Goal: Information Seeking & Learning: Learn about a topic

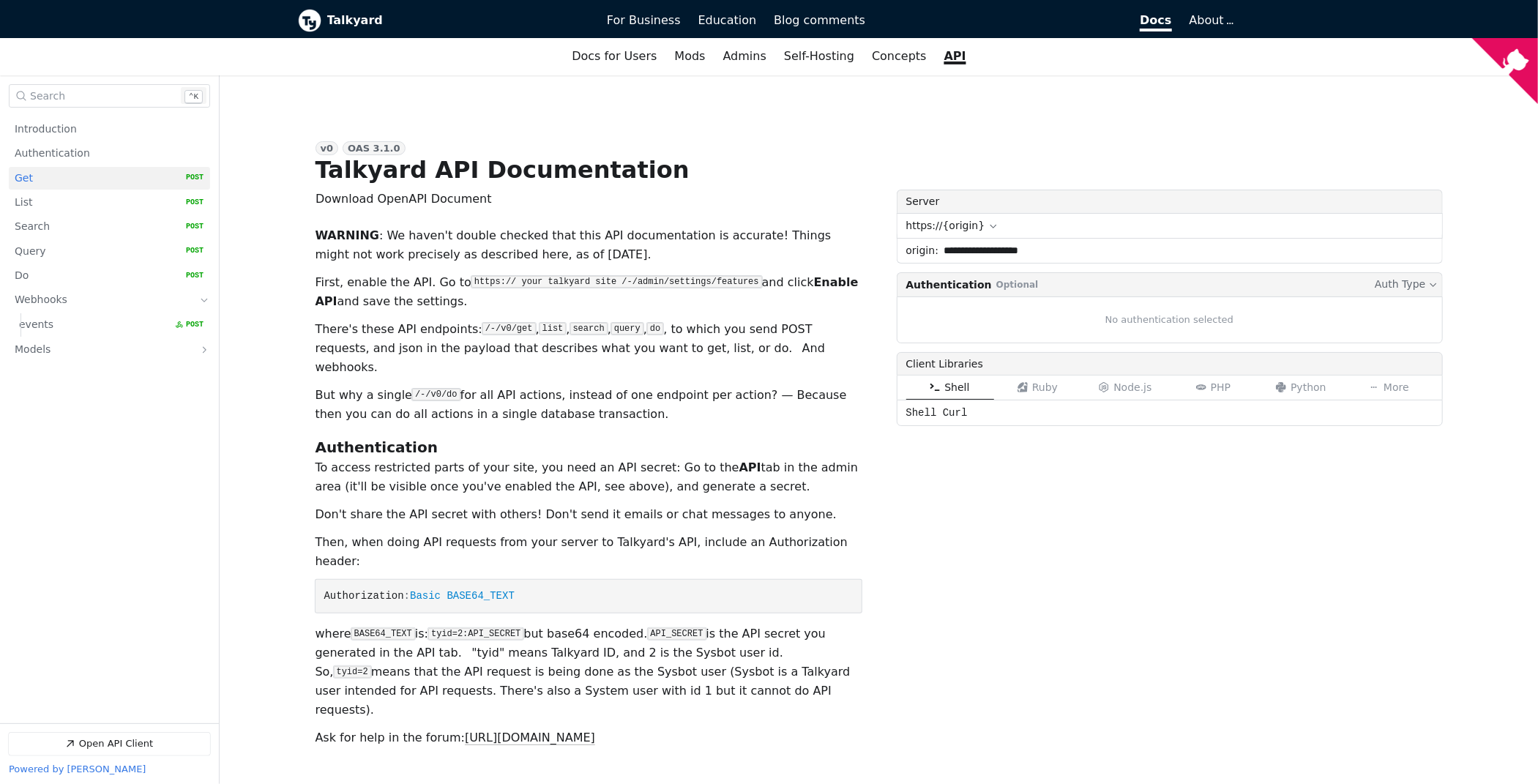
click at [103, 90] on button "Open Search Search Keyboard Shortcut: CTRL ⌃ k" at bounding box center [109, 96] width 201 height 24
type input "*"
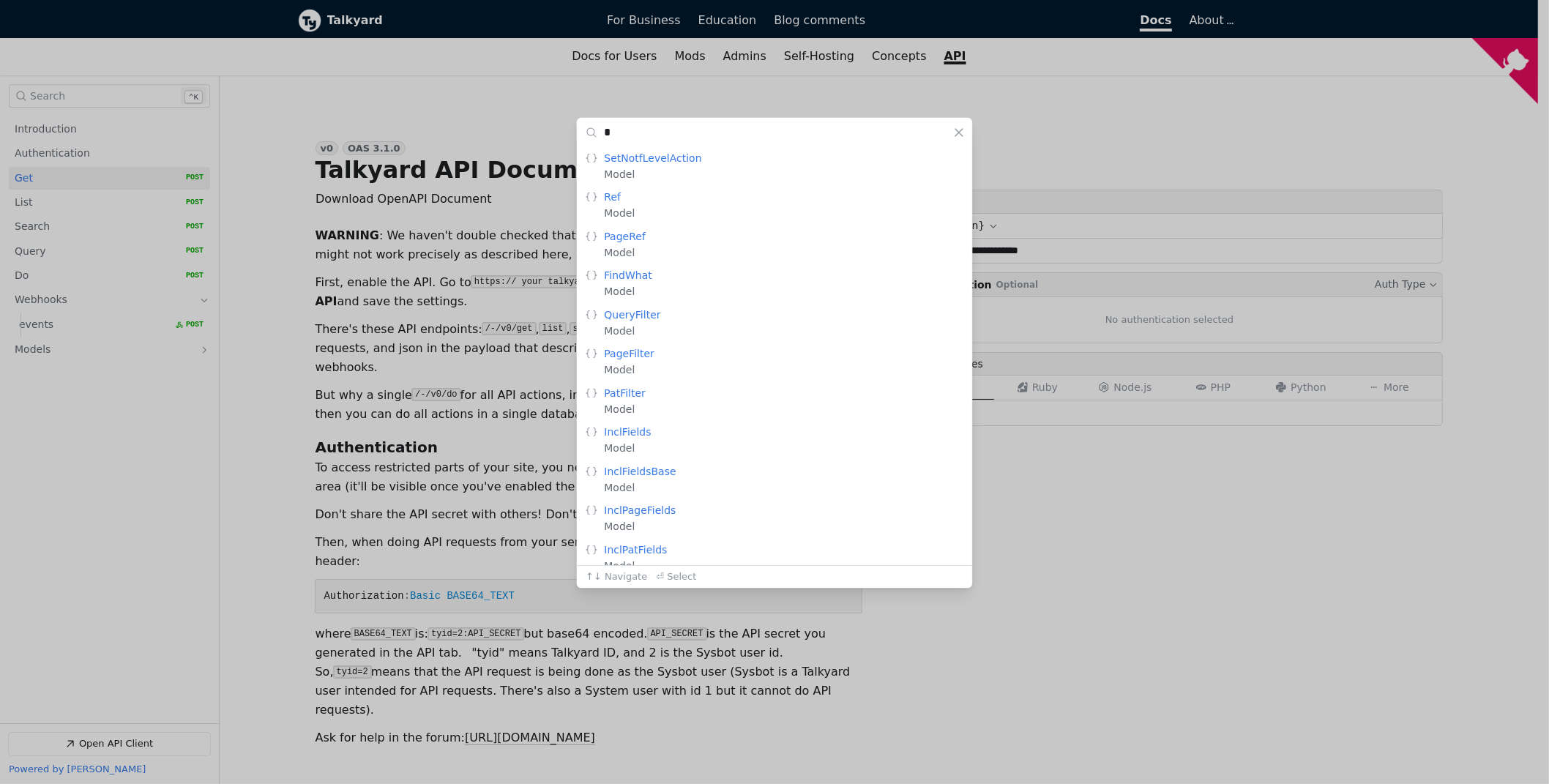
click at [478, 257] on div "* Clear Search   Model: SetNotfLevelAction , Description: Model   Model: Ref , …" at bounding box center [774, 392] width 1549 height 784
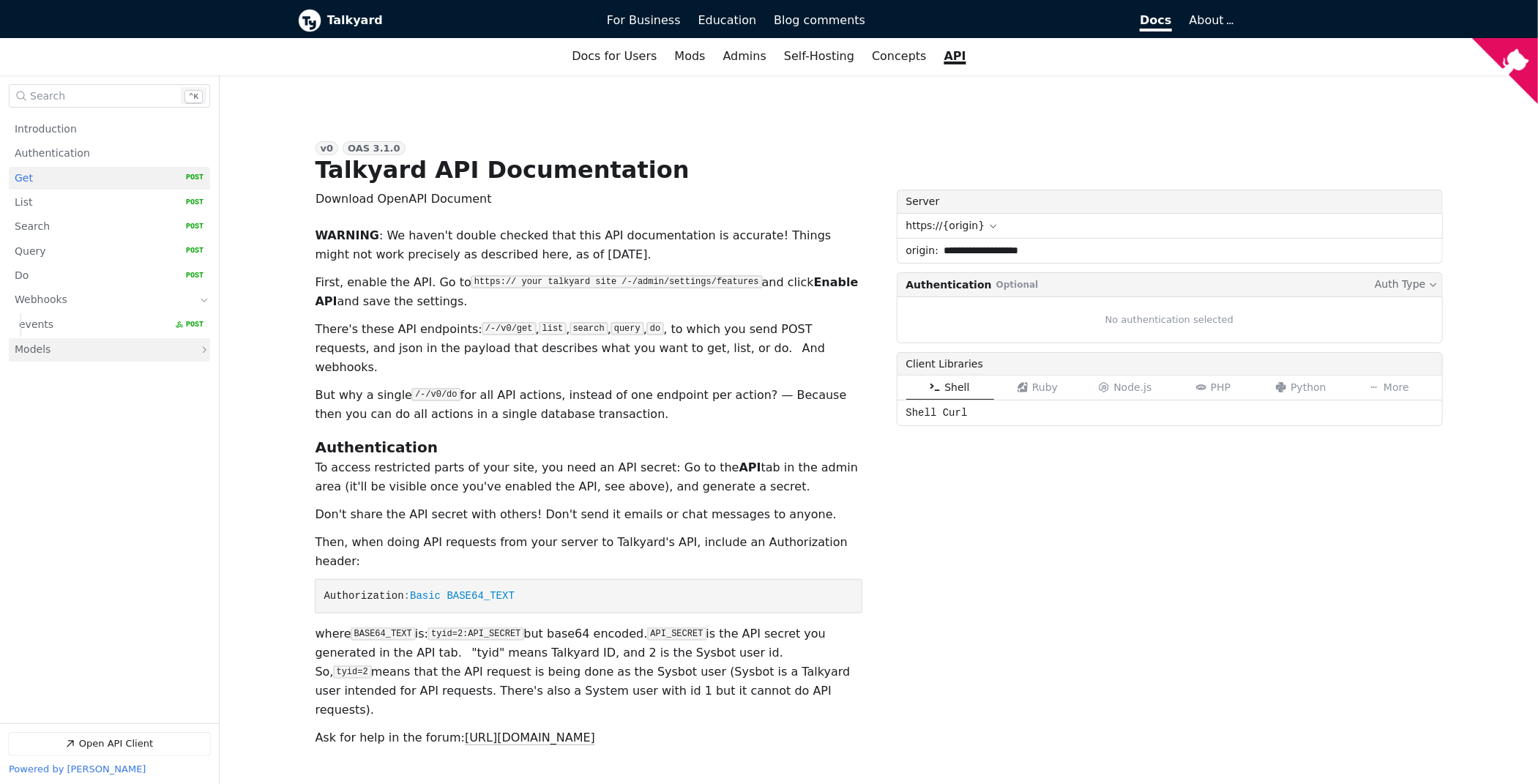
click at [50, 346] on link "Models" at bounding box center [100, 350] width 169 height 24
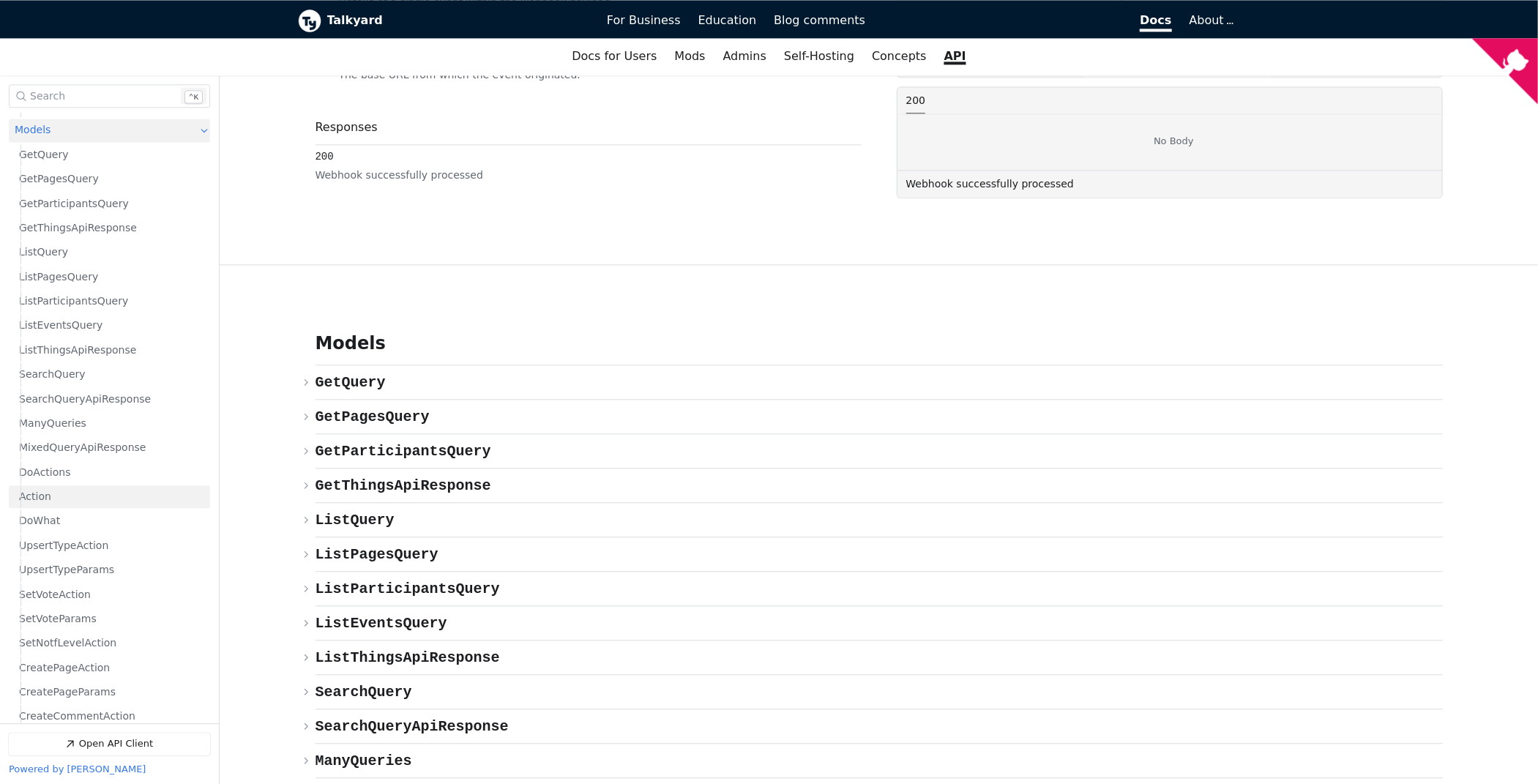
scroll to position [293, 0]
click at [77, 446] on link "DoWhat" at bounding box center [110, 448] width 184 height 23
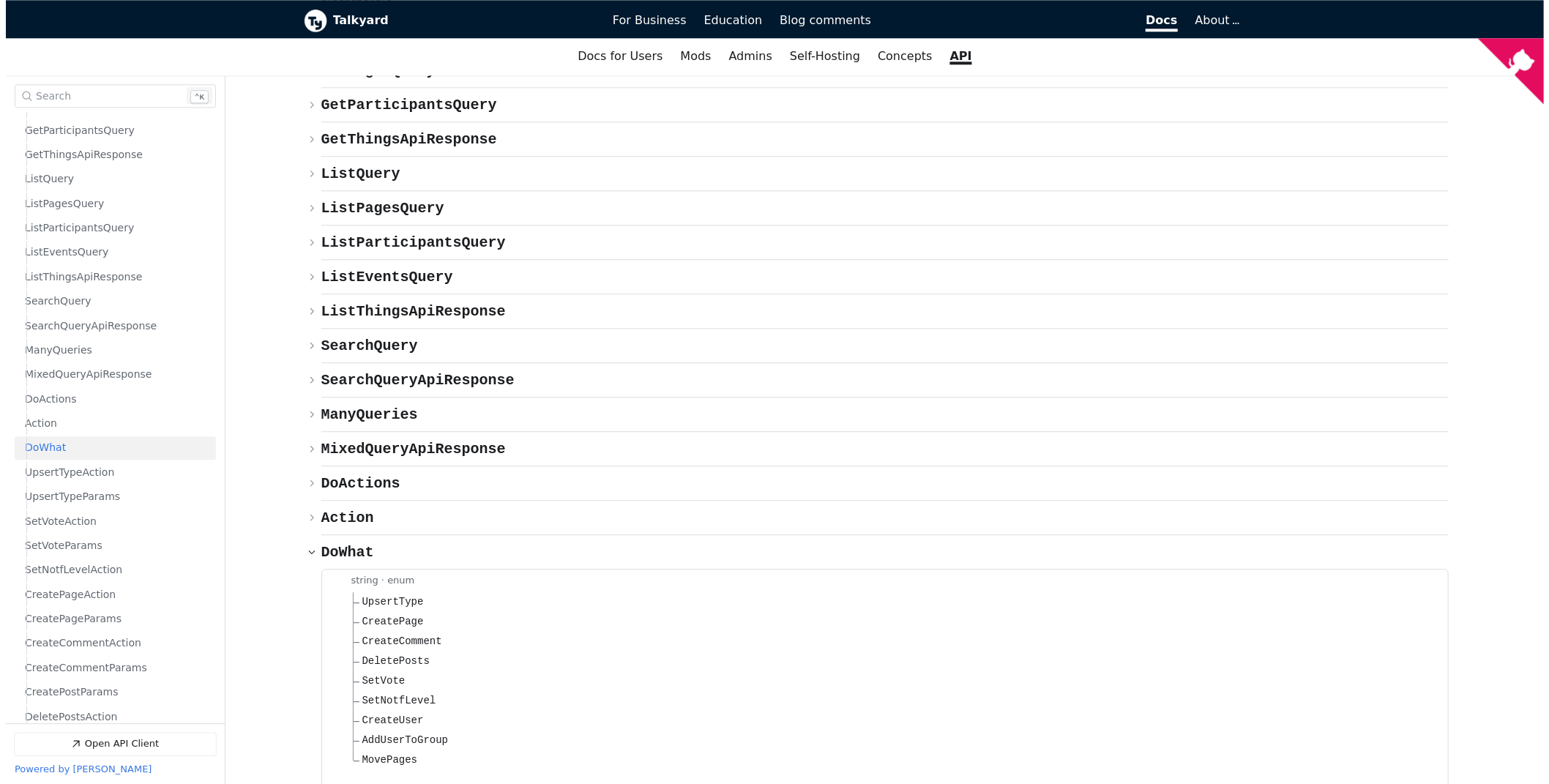
scroll to position [6742, 0]
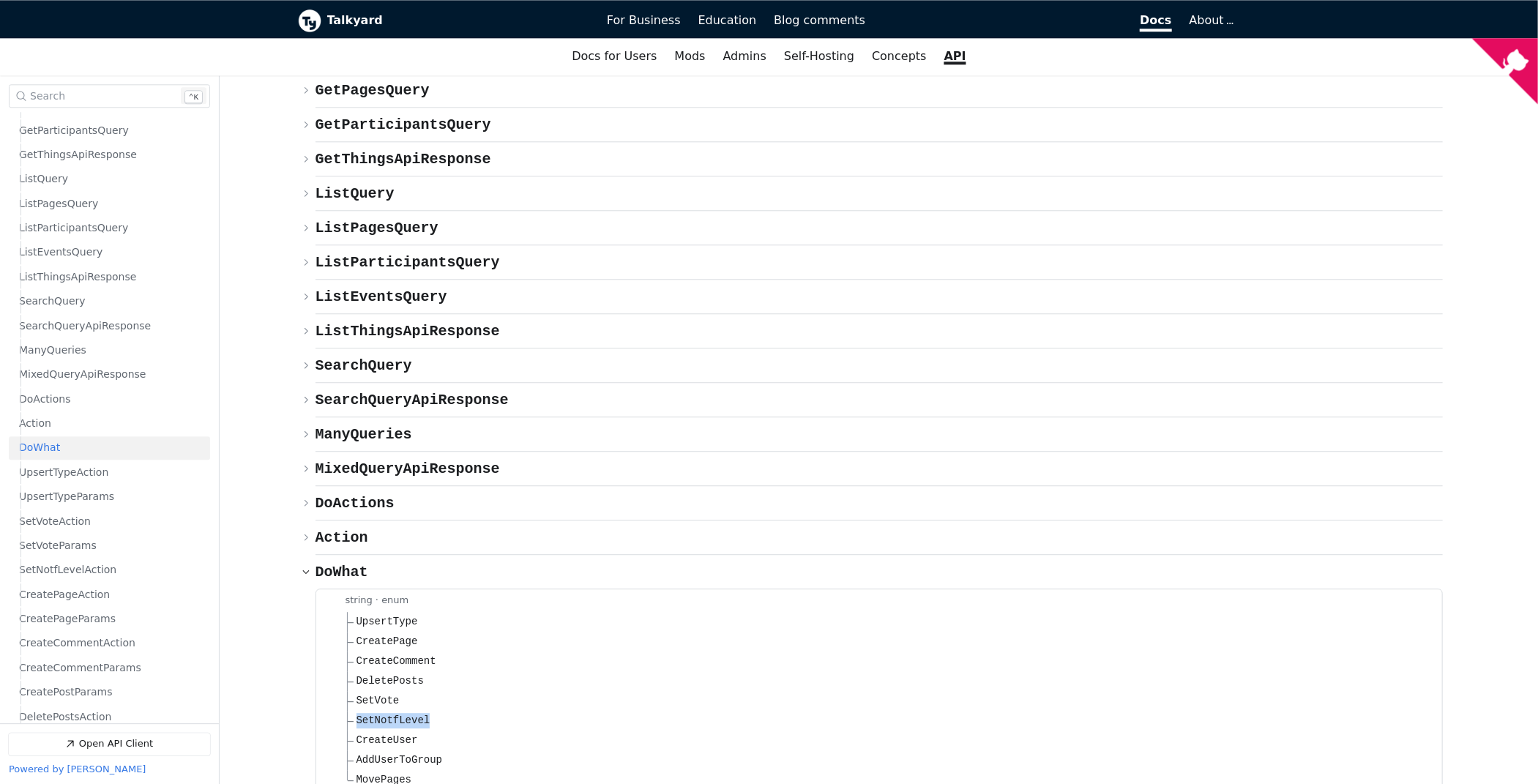
drag, startPoint x: 428, startPoint y: 554, endPoint x: 423, endPoint y: 560, distance: 7.8
click at [423, 710] on li "SetNotfLevel" at bounding box center [892, 720] width 1090 height 20
click at [388, 693] on span "SetVote" at bounding box center [378, 701] width 43 height 16
click at [402, 674] on span "DeletePosts" at bounding box center [390, 682] width 67 height 16
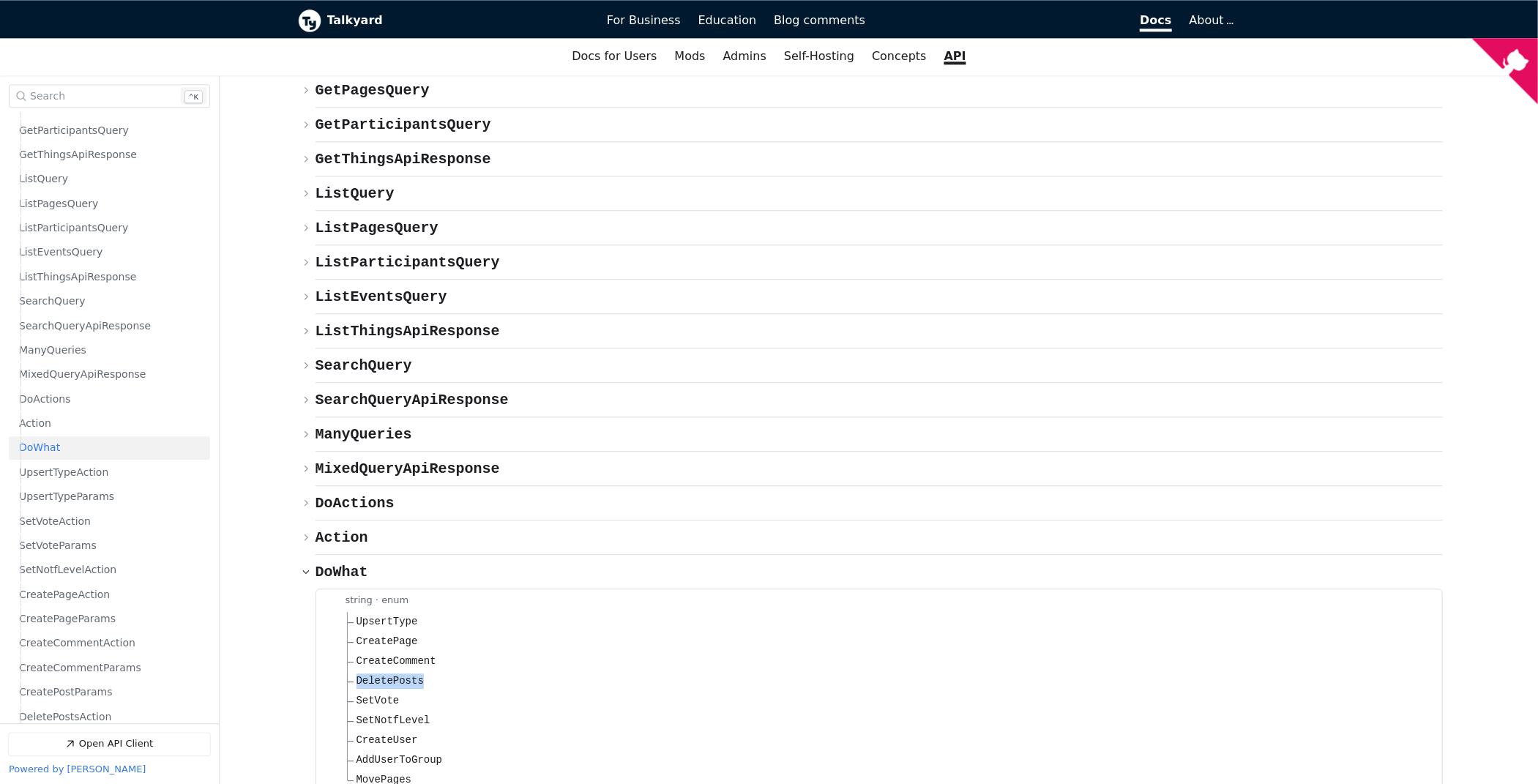
click at [402, 674] on span "DeletePosts" at bounding box center [390, 682] width 67 height 16
click at [396, 633] on span "CreatePage" at bounding box center [387, 641] width 61 height 16
click at [386, 614] on span "UpsertType" at bounding box center [387, 621] width 61 height 16
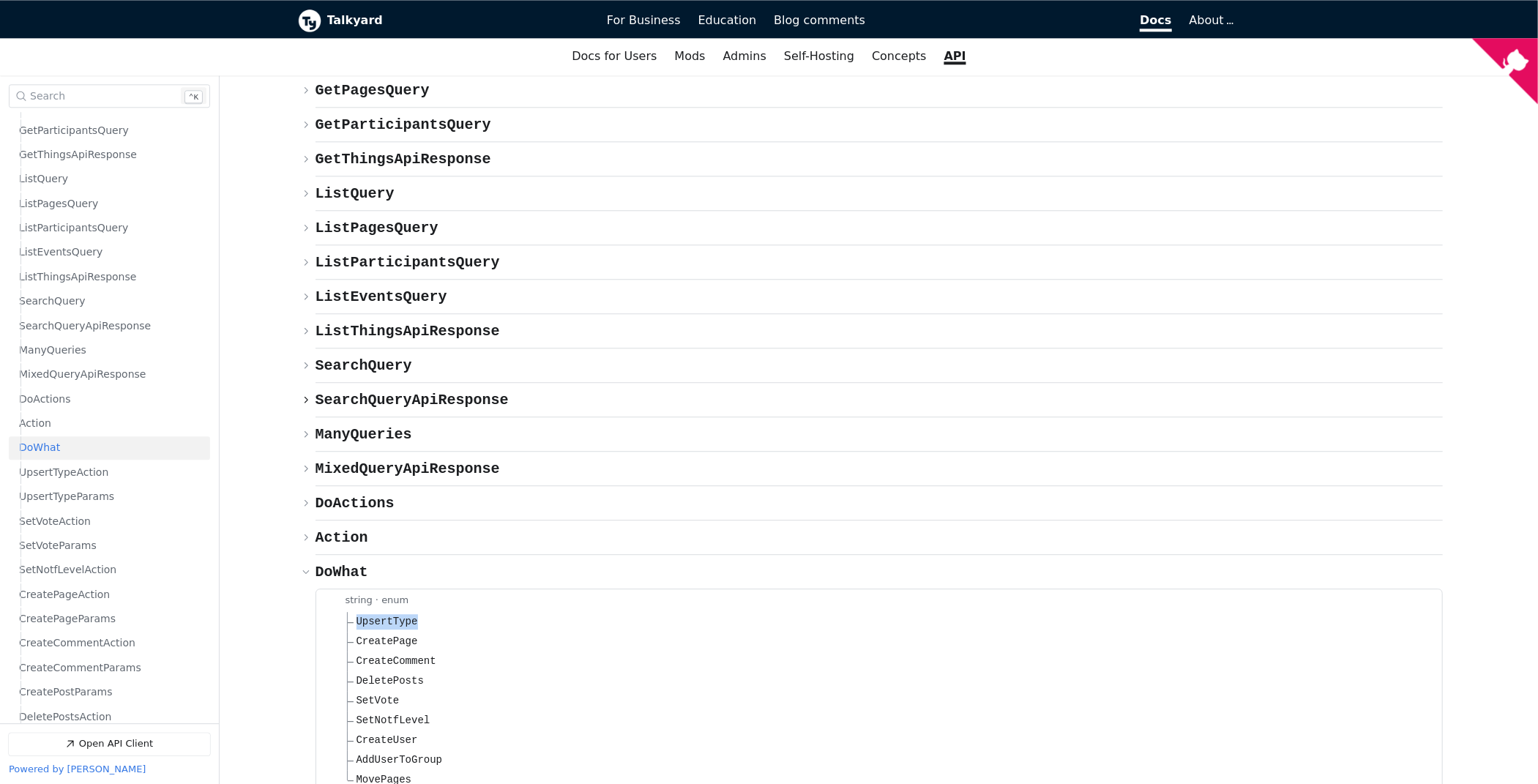
copy span "UpsertType"
click at [382, 693] on span "SetVote" at bounding box center [378, 701] width 43 height 16
copy span "SetVote"
click at [115, 94] on span "Open Search Search" at bounding box center [103, 96] width 148 height 10
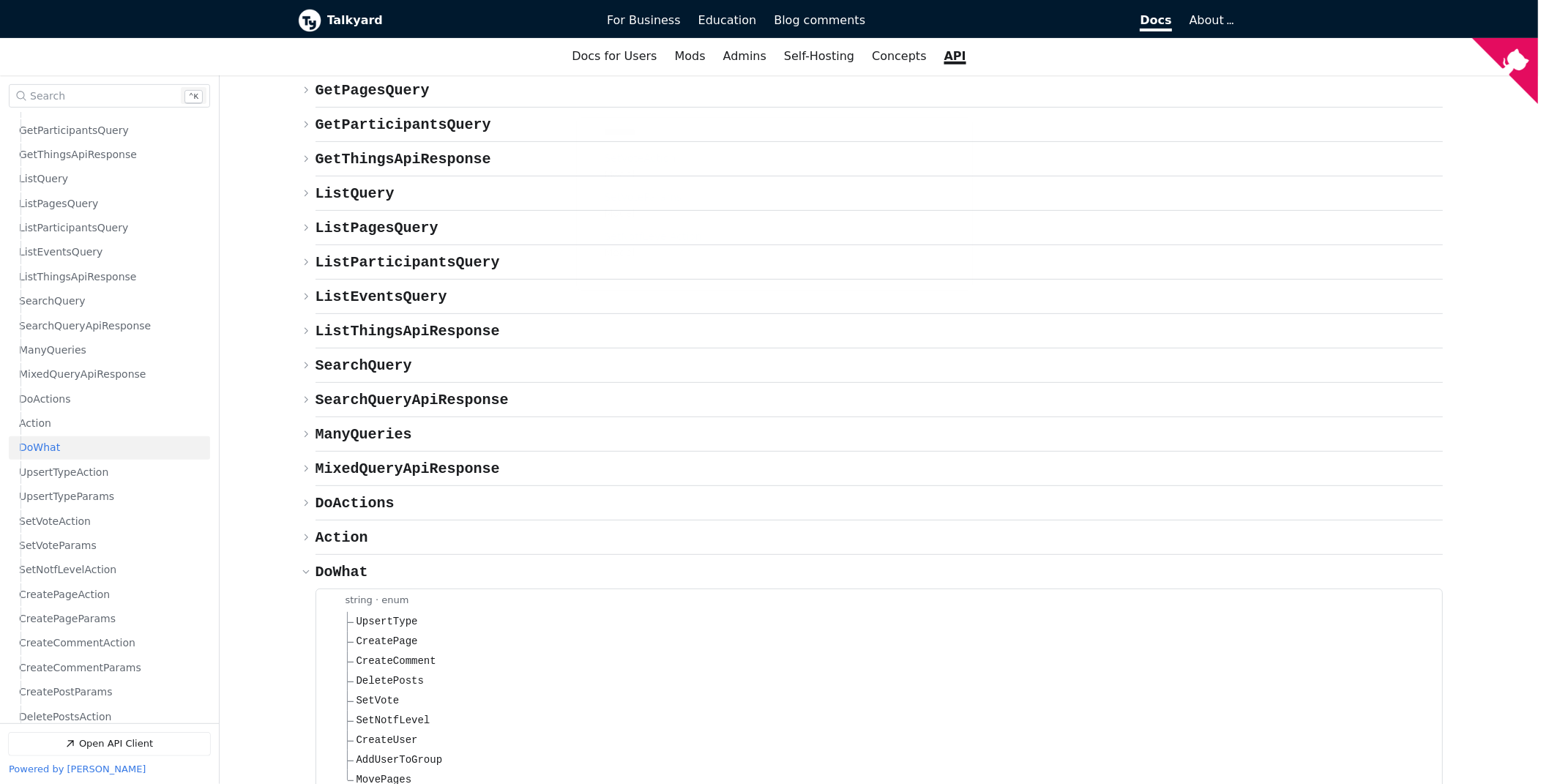
type input "*******"
click at [654, 198] on span "Model: SetVoteParams ," at bounding box center [642, 197] width 78 height 12
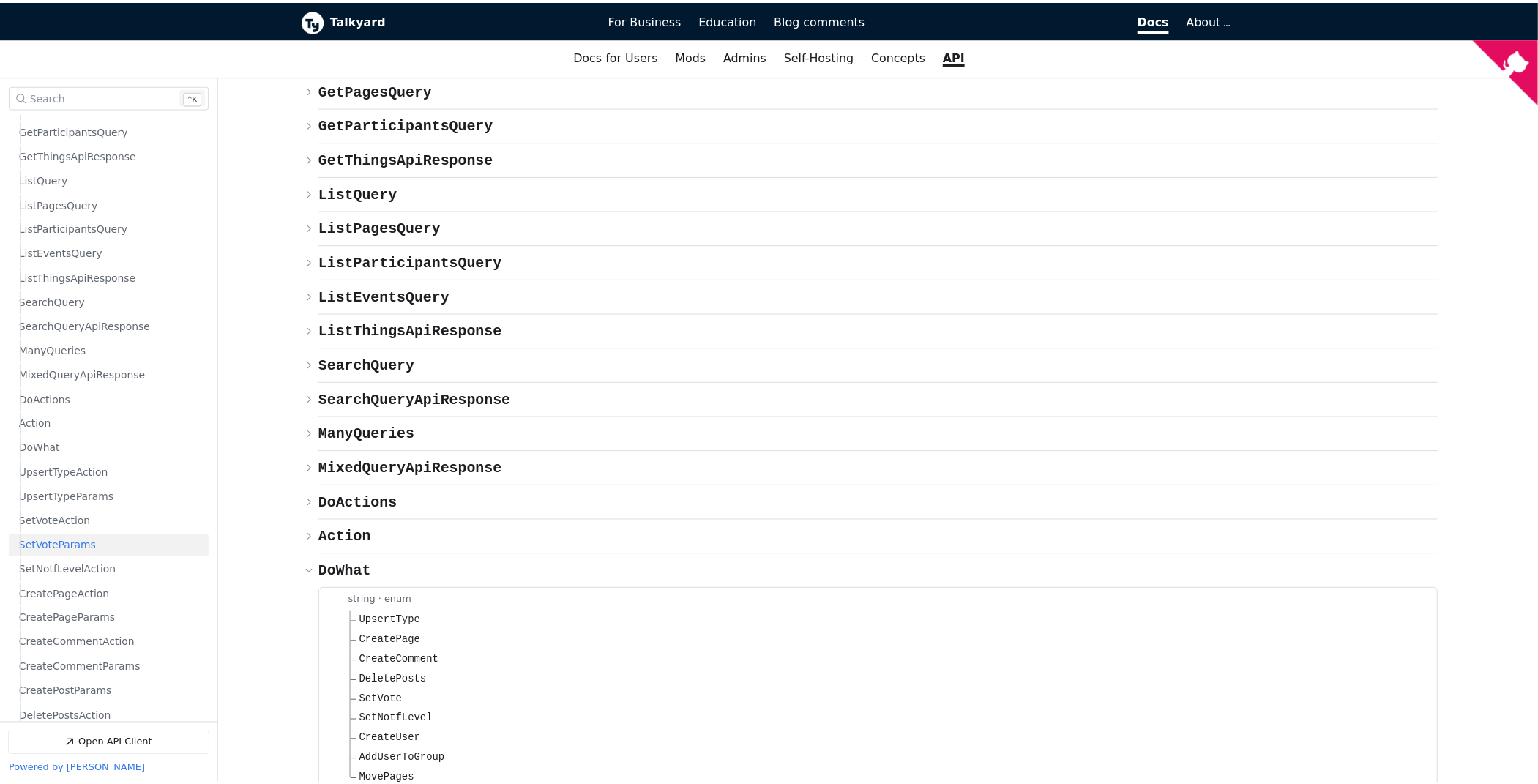
scroll to position [7399, 0]
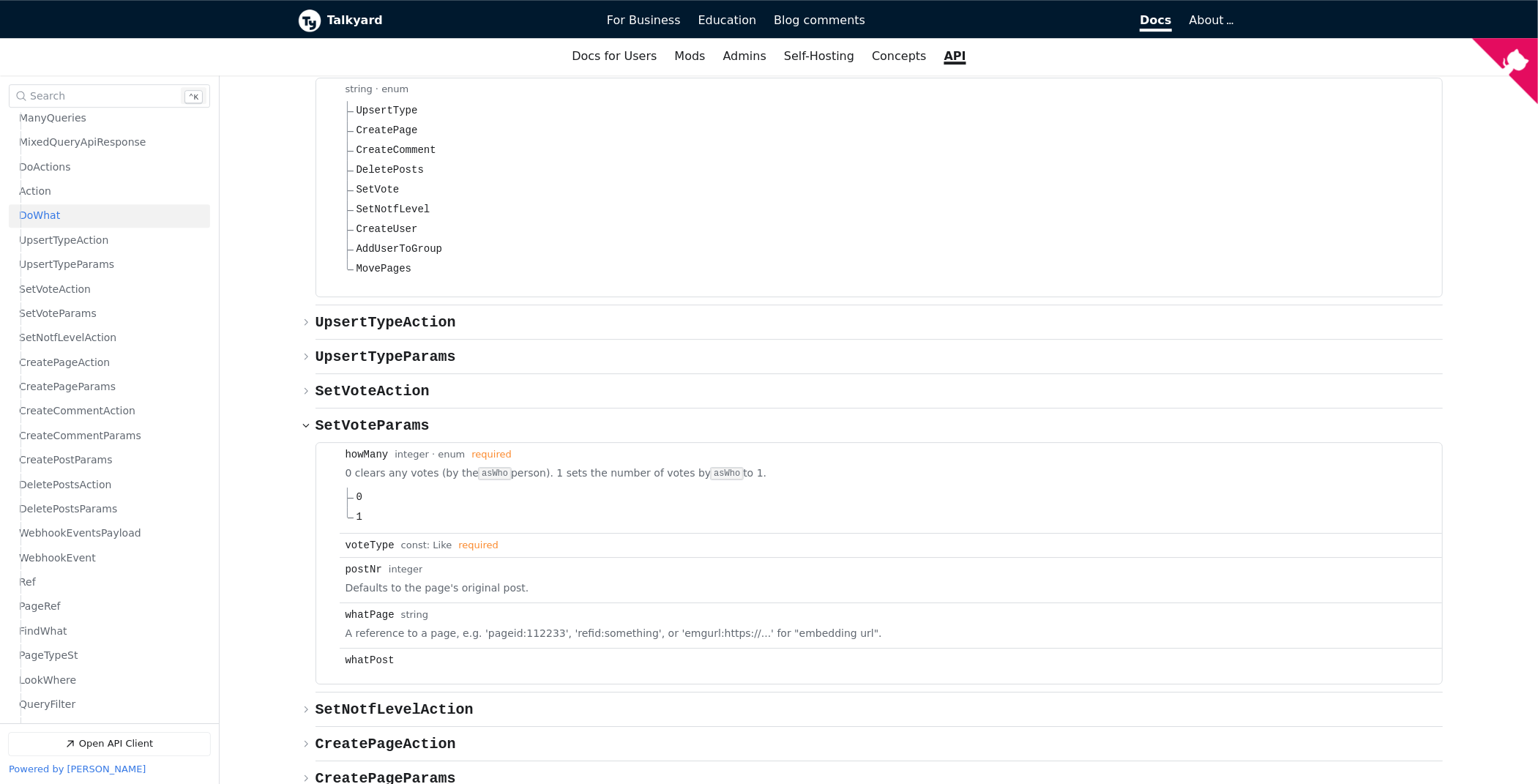
scroll to position [560, 0]
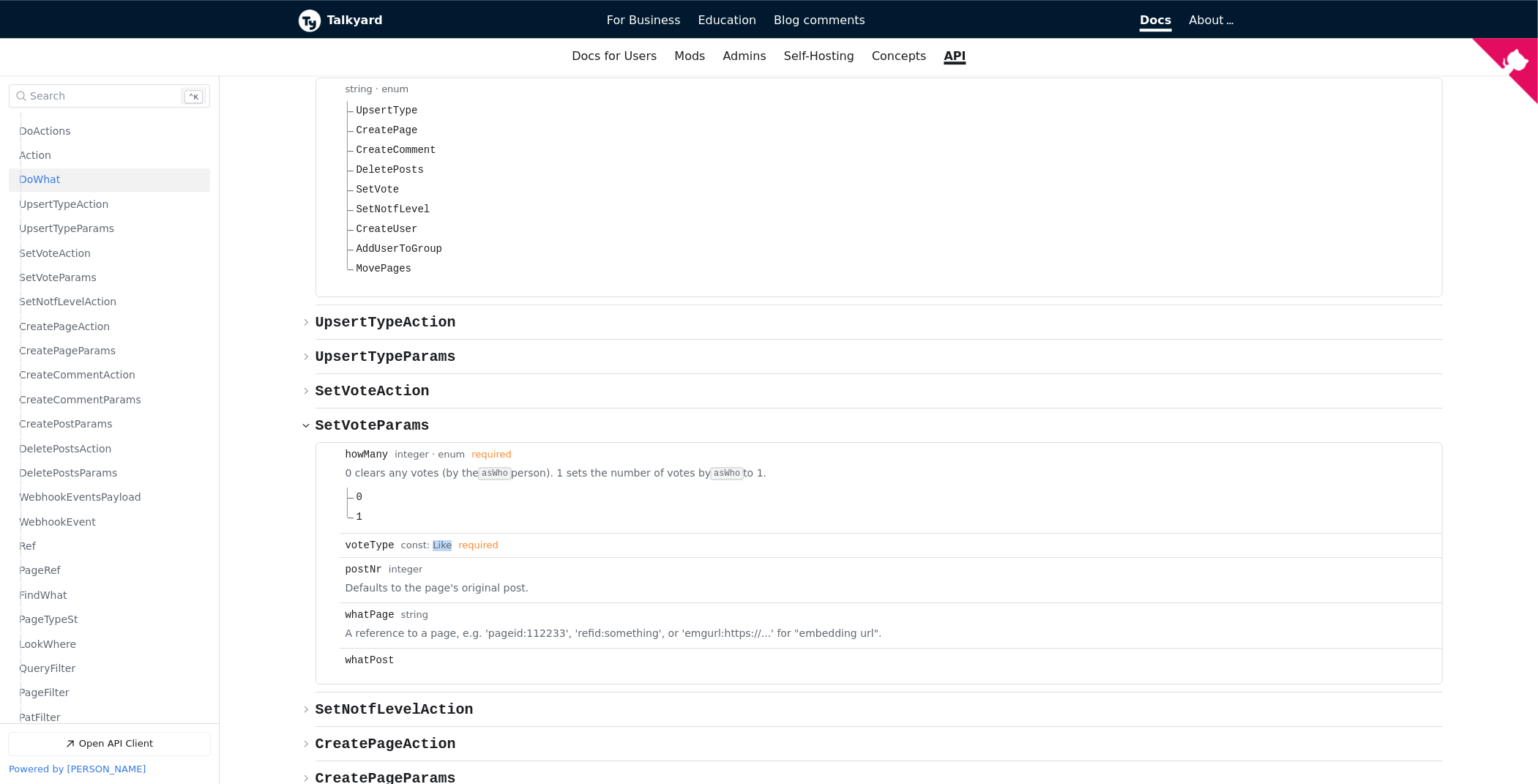
drag, startPoint x: 429, startPoint y: 377, endPoint x: 440, endPoint y: 378, distance: 11.0
click at [440, 540] on span "Like" at bounding box center [441, 545] width 19 height 11
click at [401, 540] on div "const:" at bounding box center [417, 545] width 33 height 11
click at [298, 229] on div "Models {} GetQuery ​ Copy link {} GetPagesQuery ​ Copy link {} GetParticipantsQ…" at bounding box center [879, 591] width 1318 height 2328
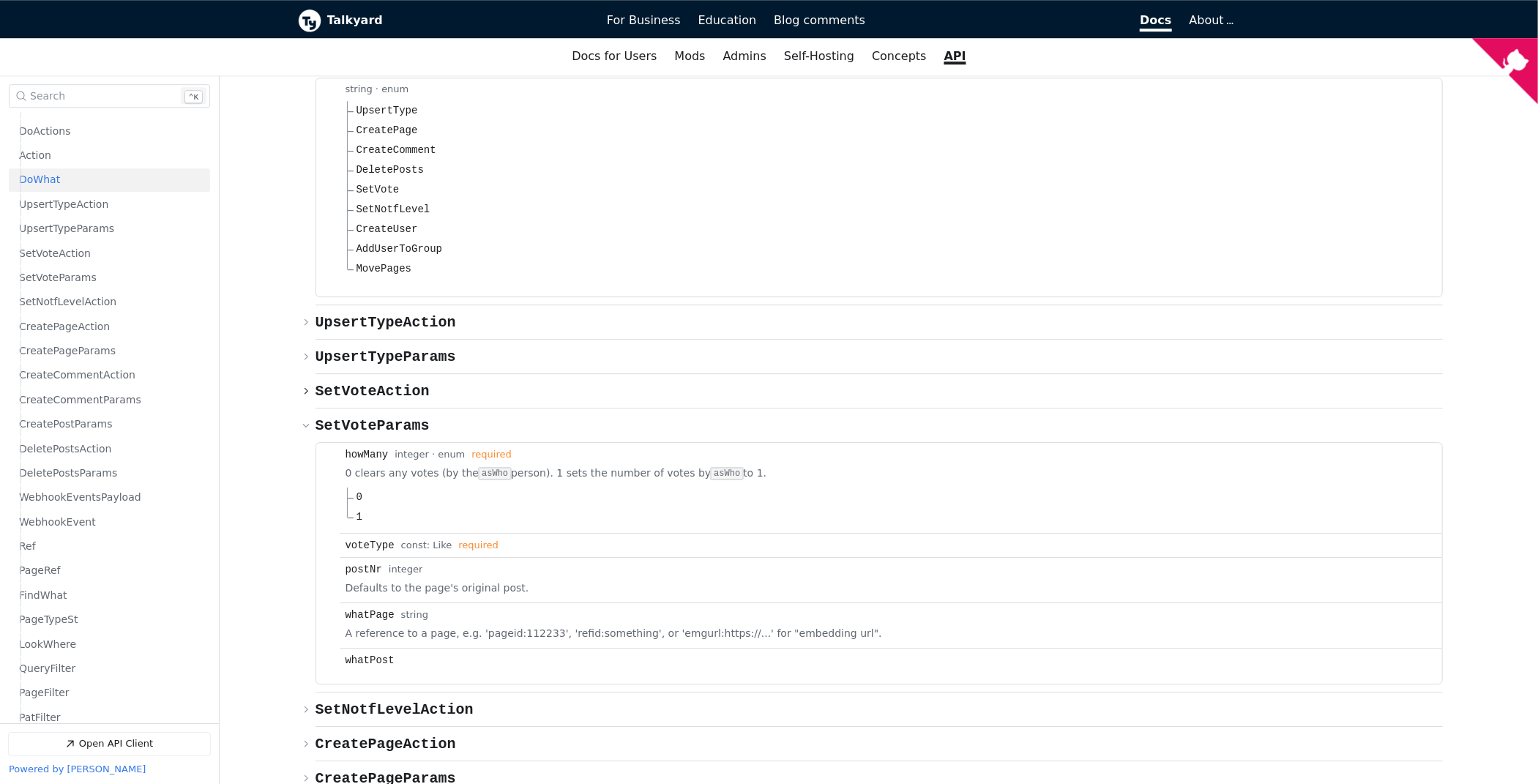
click at [319, 383] on span "SetVoteAction" at bounding box center [372, 391] width 114 height 17
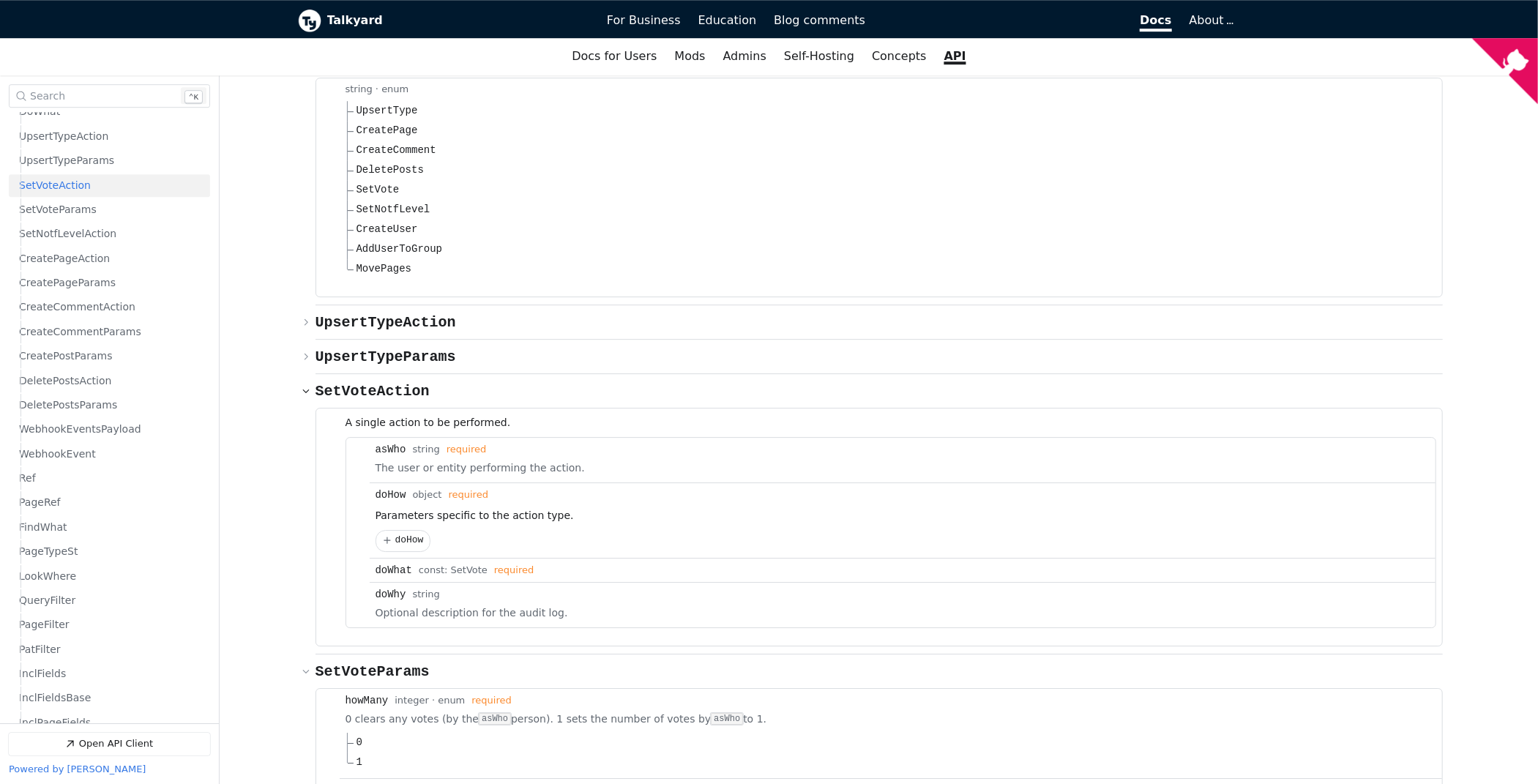
scroll to position [634, 0]
click at [396, 535] on span "{} doHow" at bounding box center [409, 540] width 29 height 11
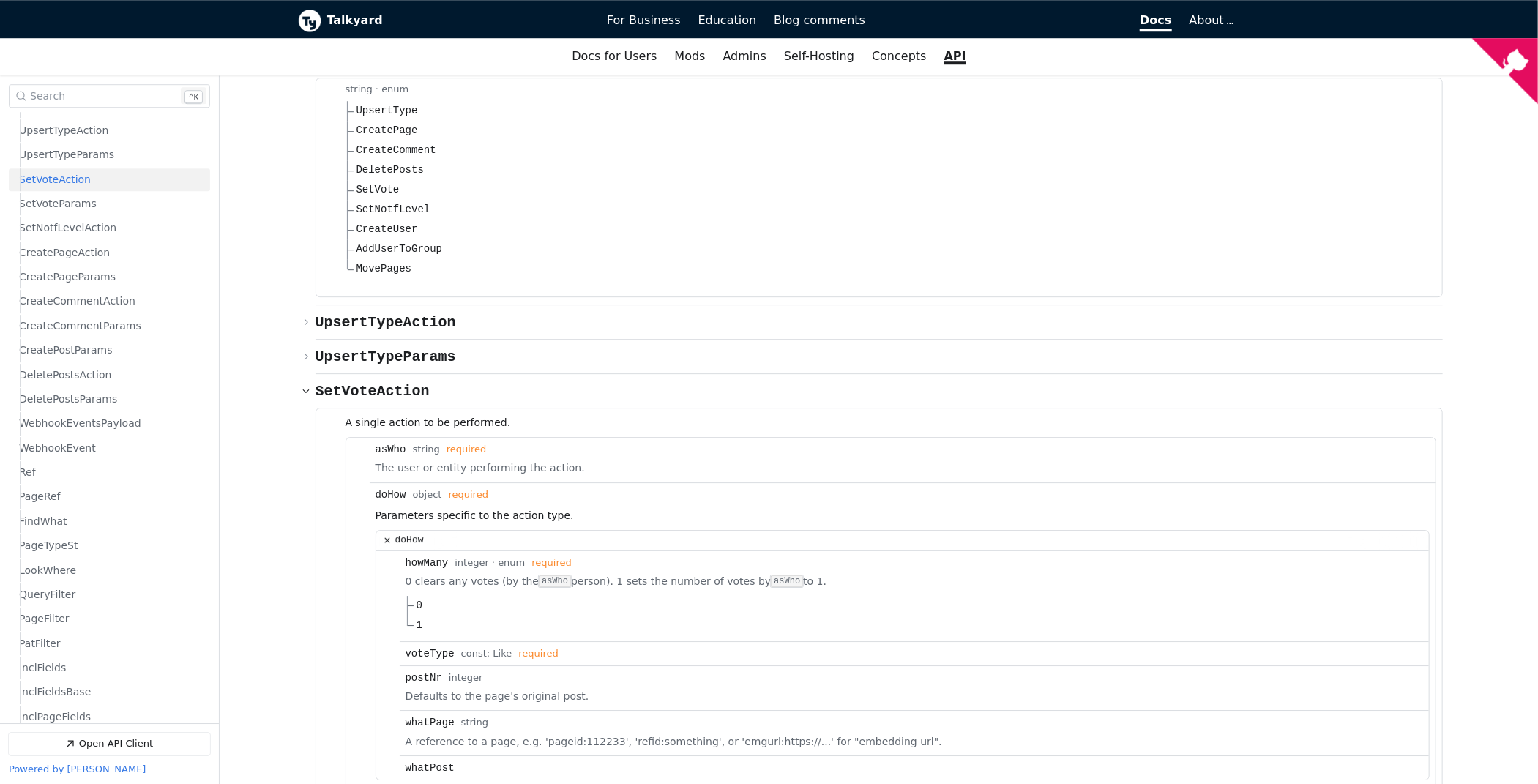
click at [396, 535] on span "{} doHow" at bounding box center [409, 540] width 29 height 11
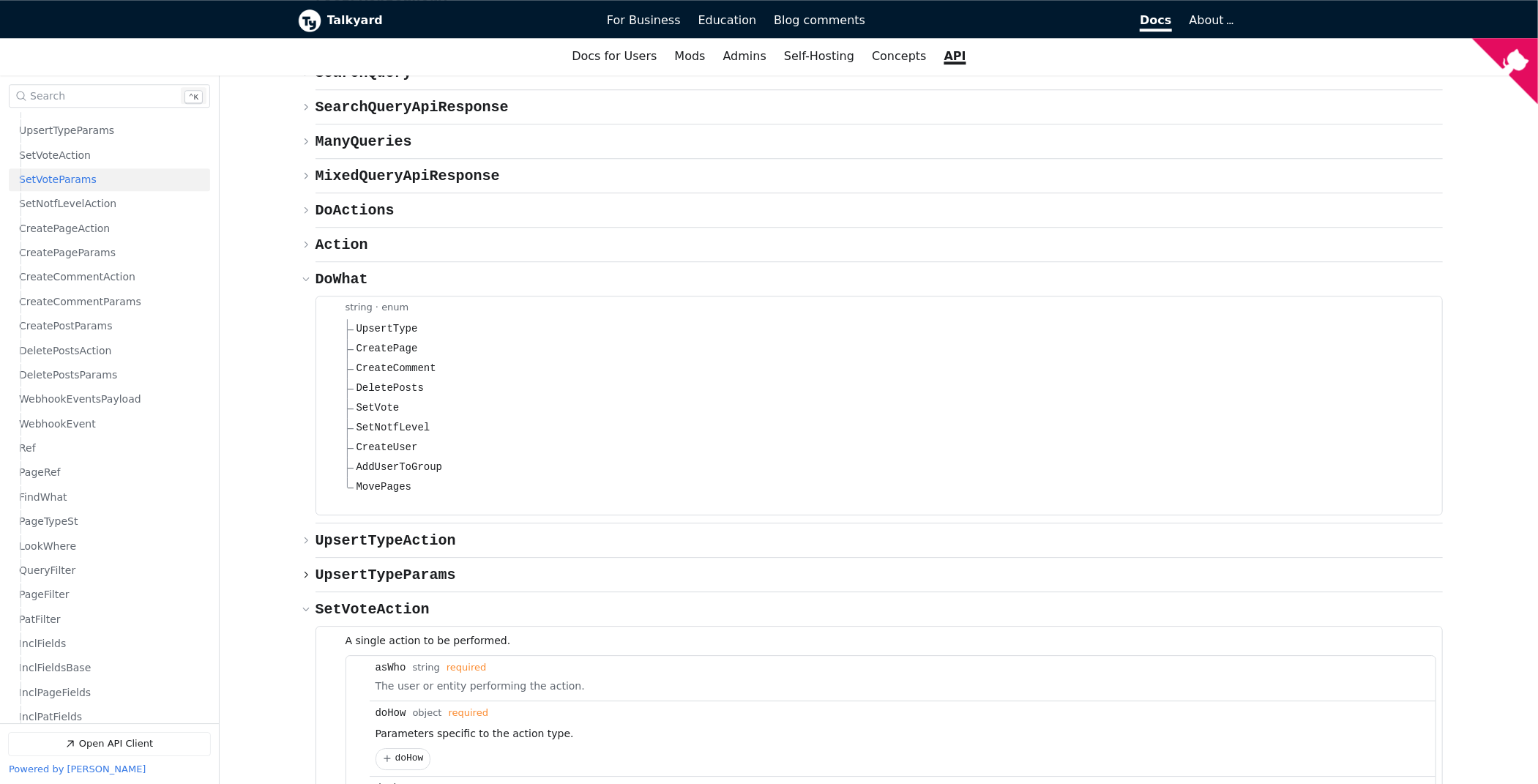
scroll to position [7106, 0]
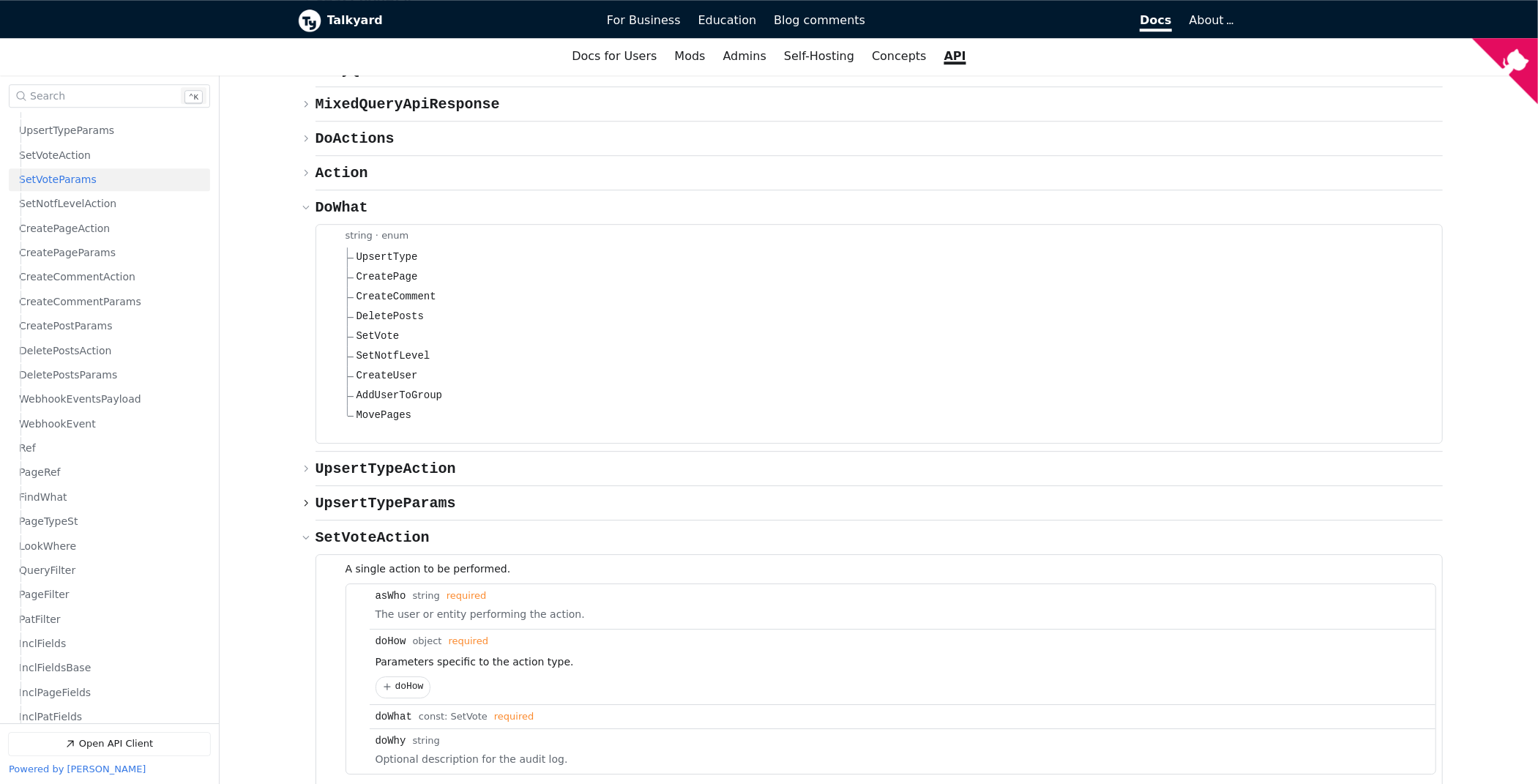
click at [394, 494] on span "{} UpsertTypeParams" at bounding box center [385, 502] width 141 height 17
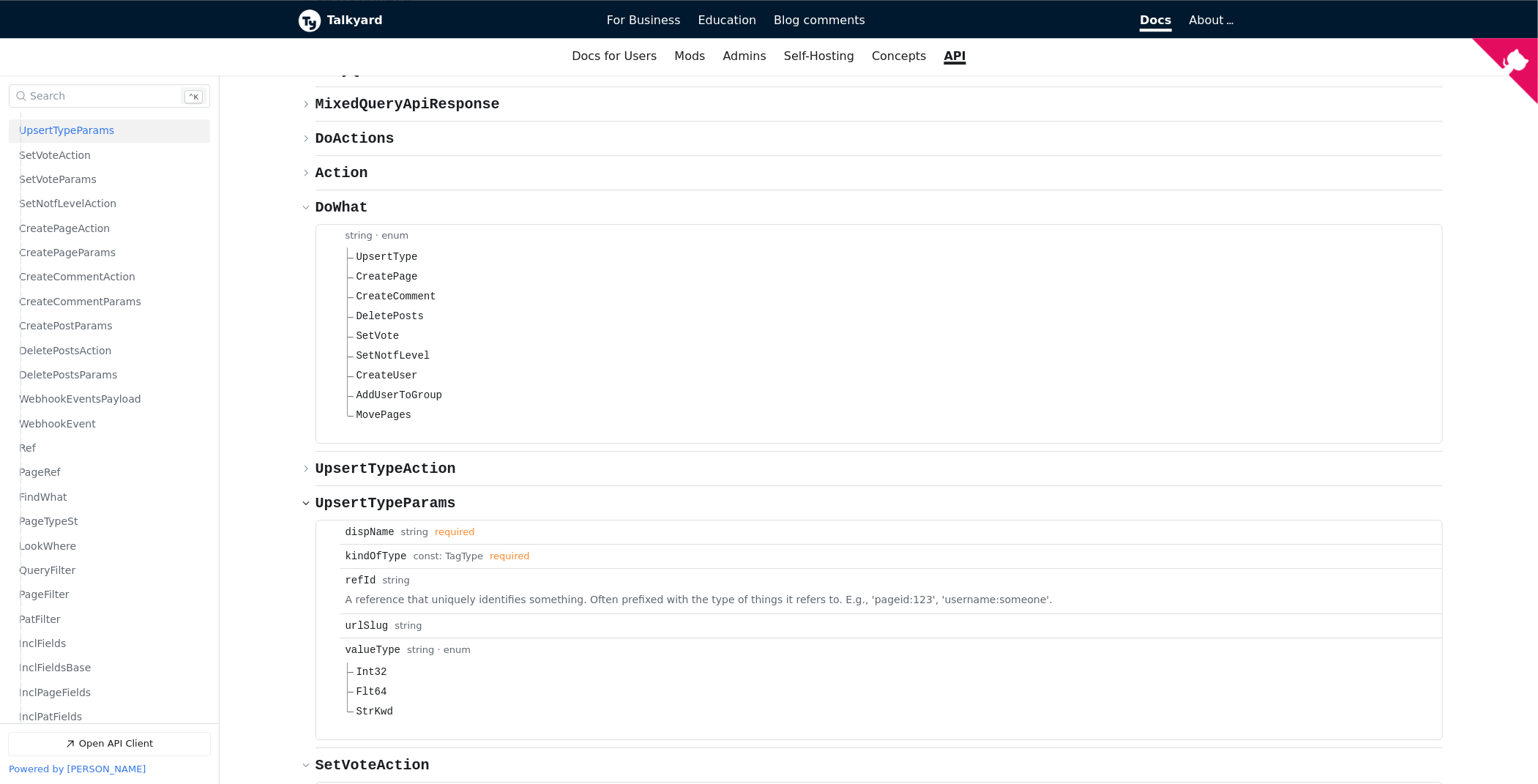
scroll to position [611, 0]
click at [394, 494] on span "{} UpsertTypeParams" at bounding box center [385, 502] width 141 height 17
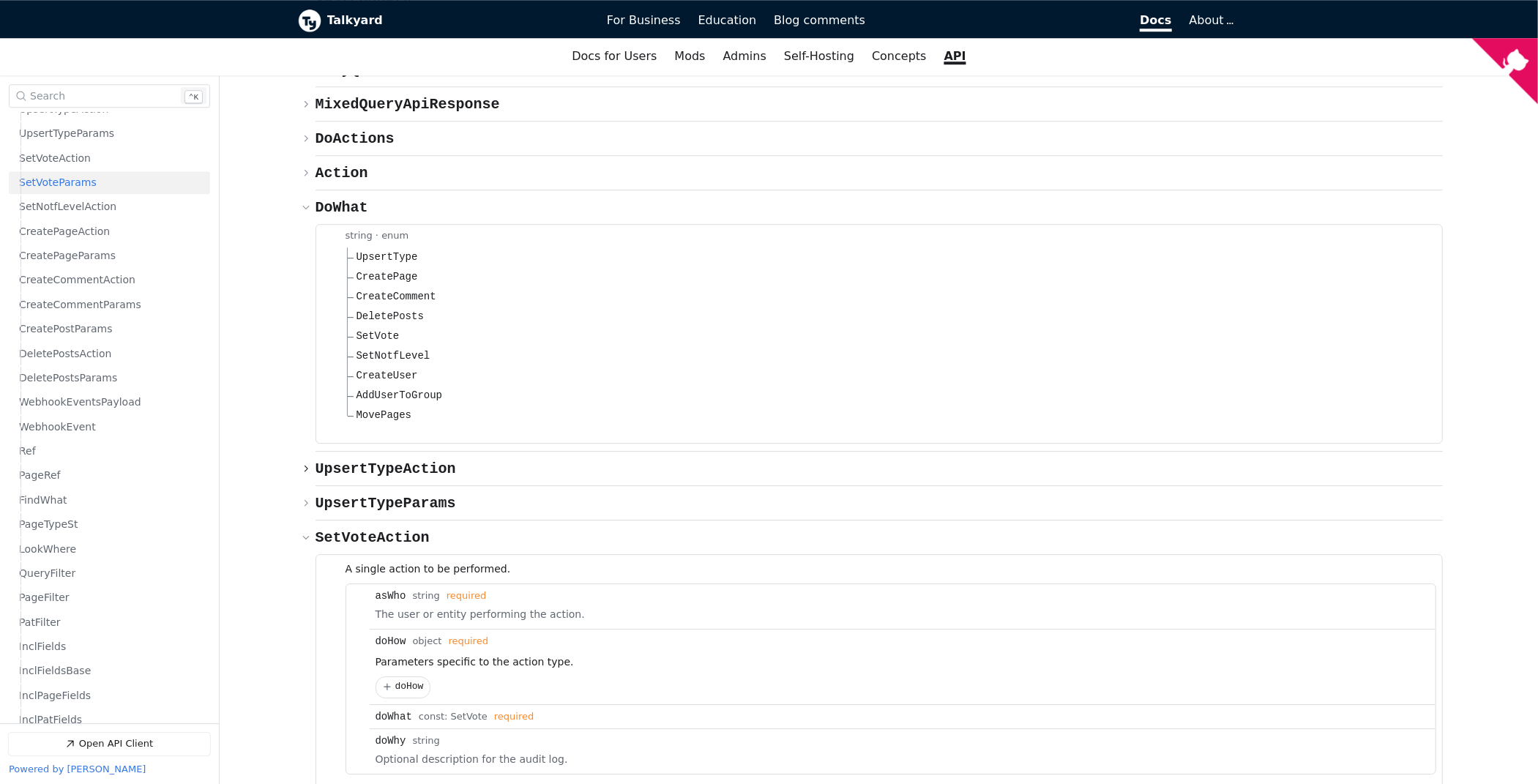
click at [393, 460] on span "UpsertTypeAction" at bounding box center [385, 468] width 141 height 17
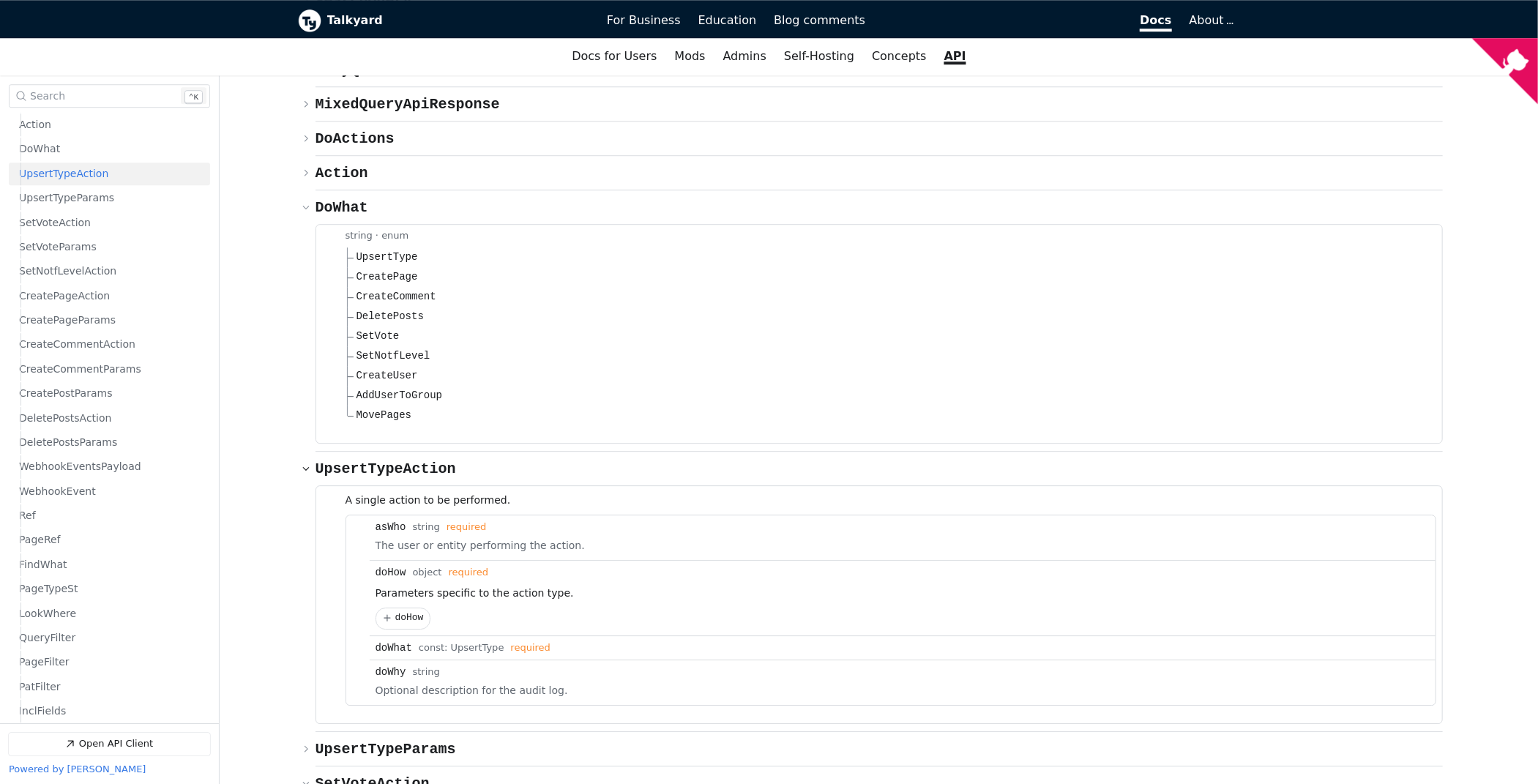
scroll to position [586, 0]
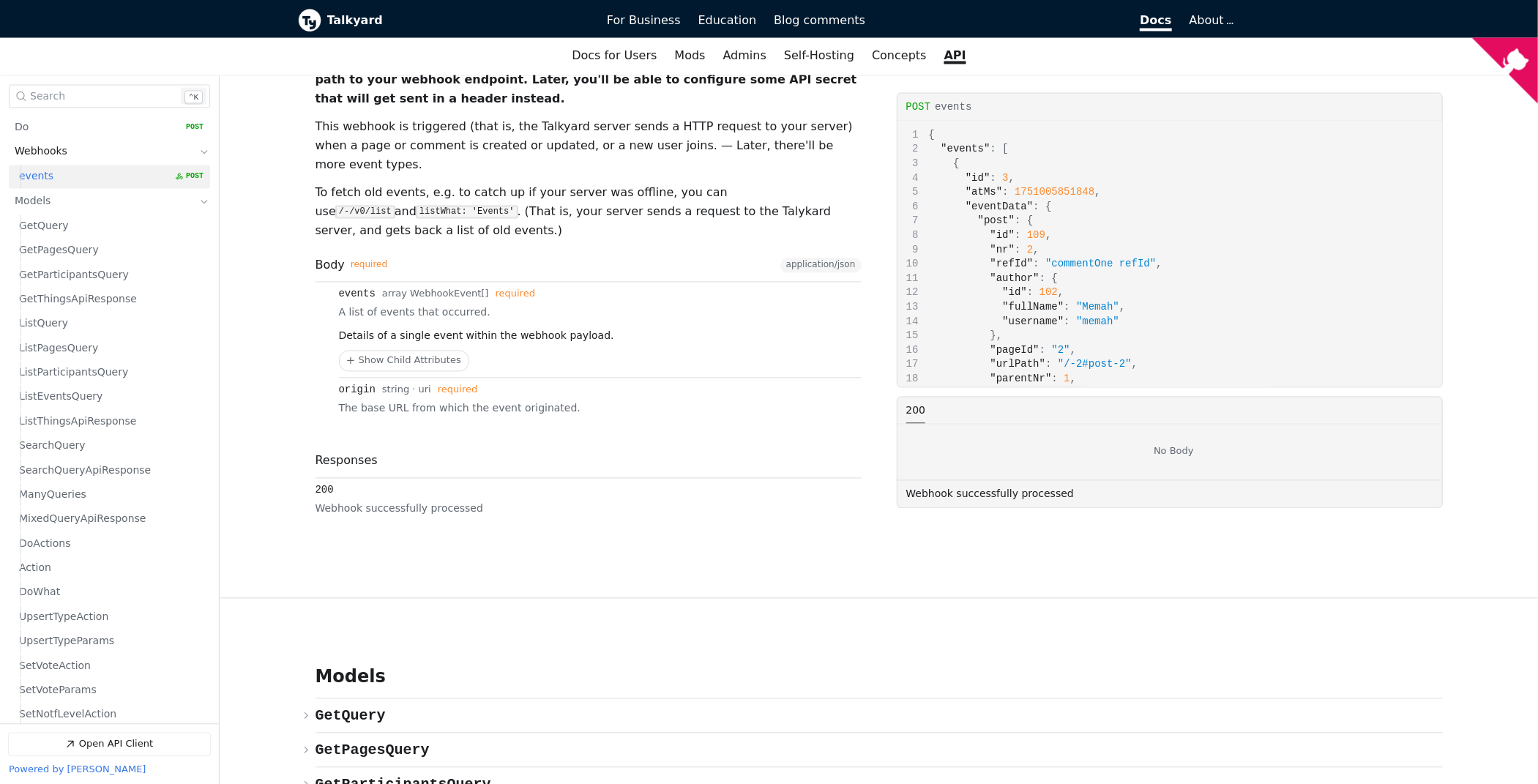
scroll to position [147, 0]
